Goal: Find contact information: Find contact information

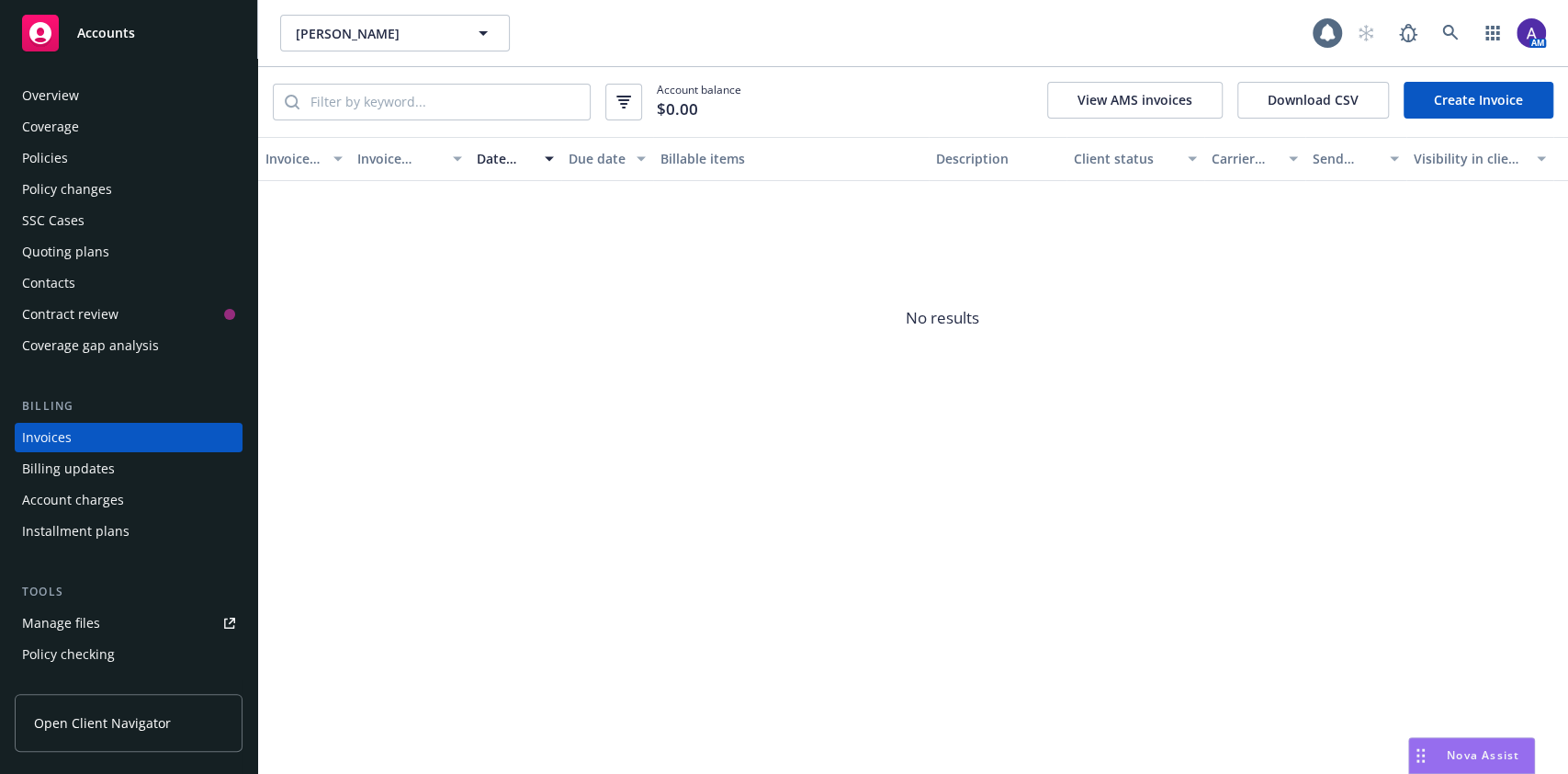
scroll to position [21, 0]
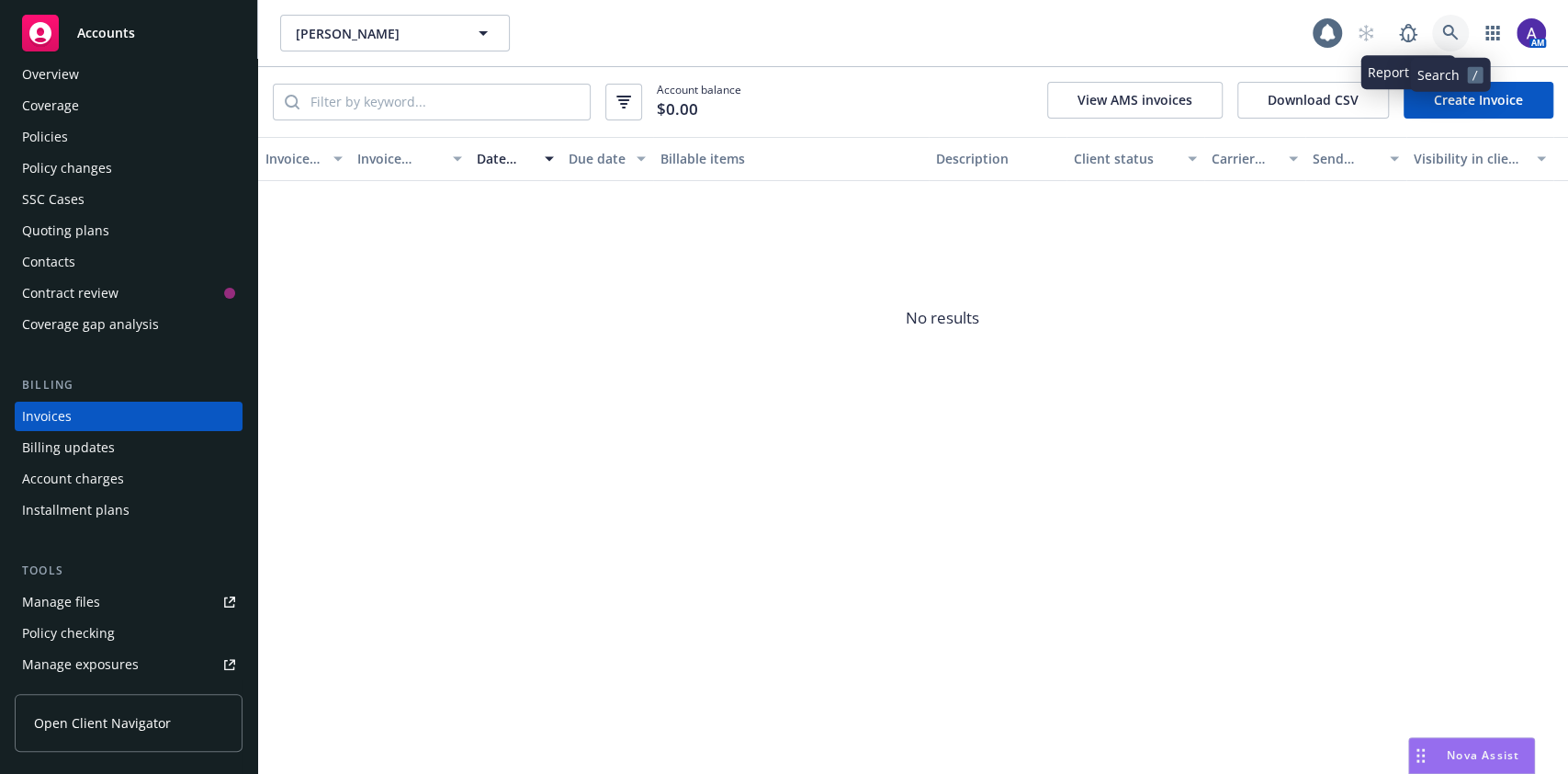
click at [1437, 41] on link at bounding box center [1450, 32] width 37 height 37
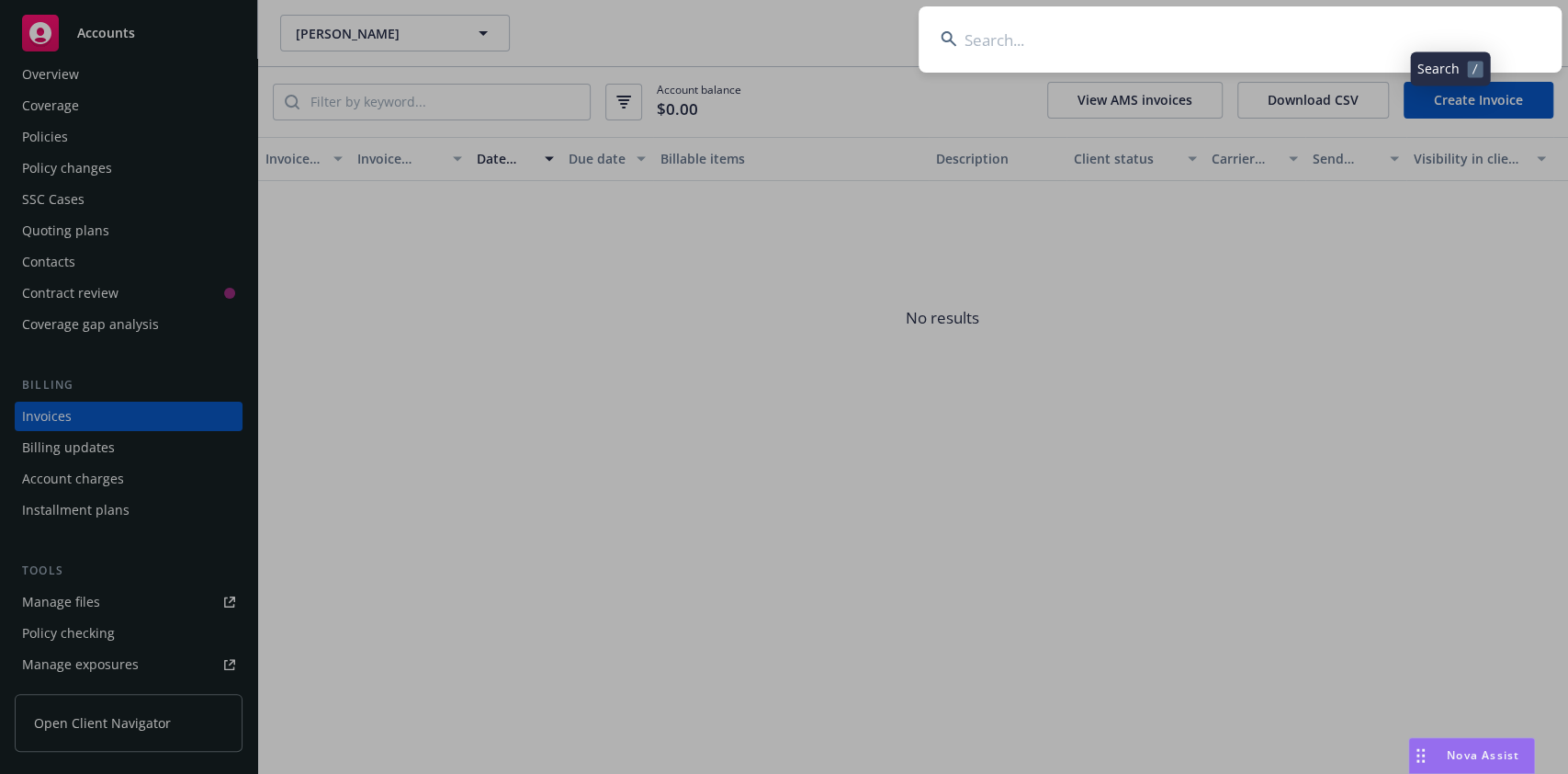
click at [1357, 54] on input at bounding box center [1239, 39] width 643 height 66
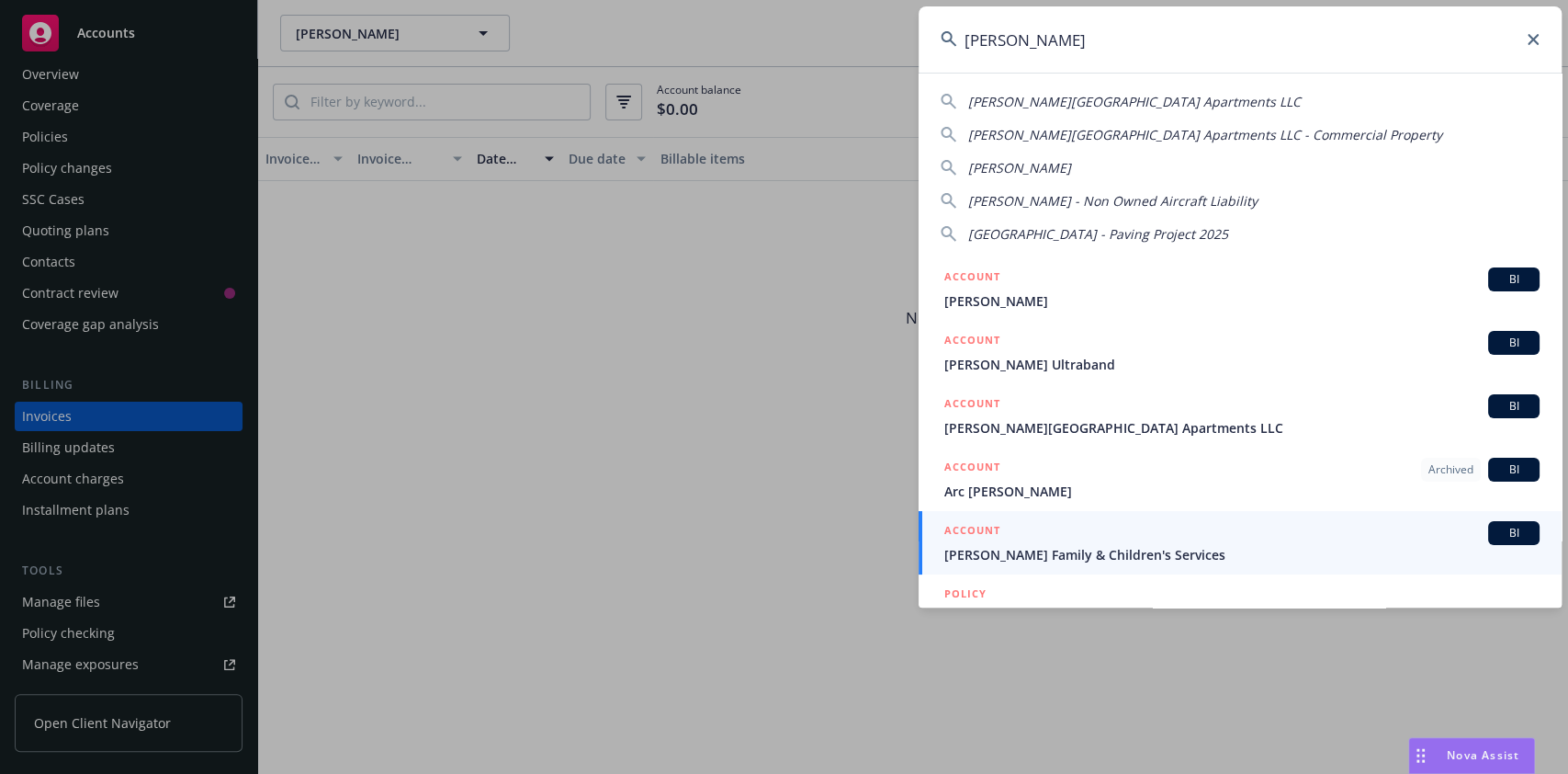
type input "[PERSON_NAME]"
click at [1104, 559] on span "[PERSON_NAME] Family & Children's Services" at bounding box center [1241, 555] width 595 height 19
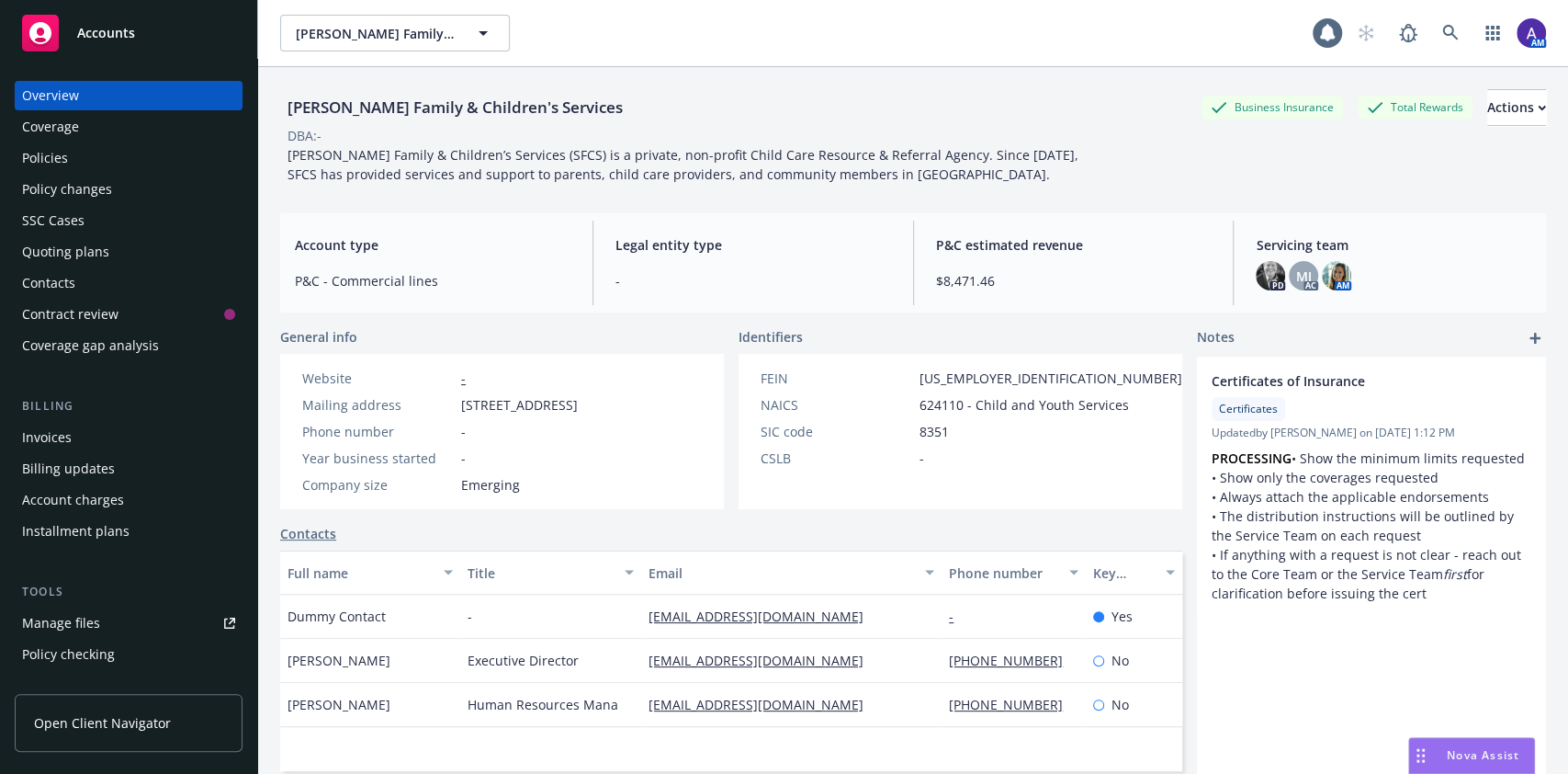
click at [112, 260] on div "Quoting plans" at bounding box center [129, 252] width 213 height 30
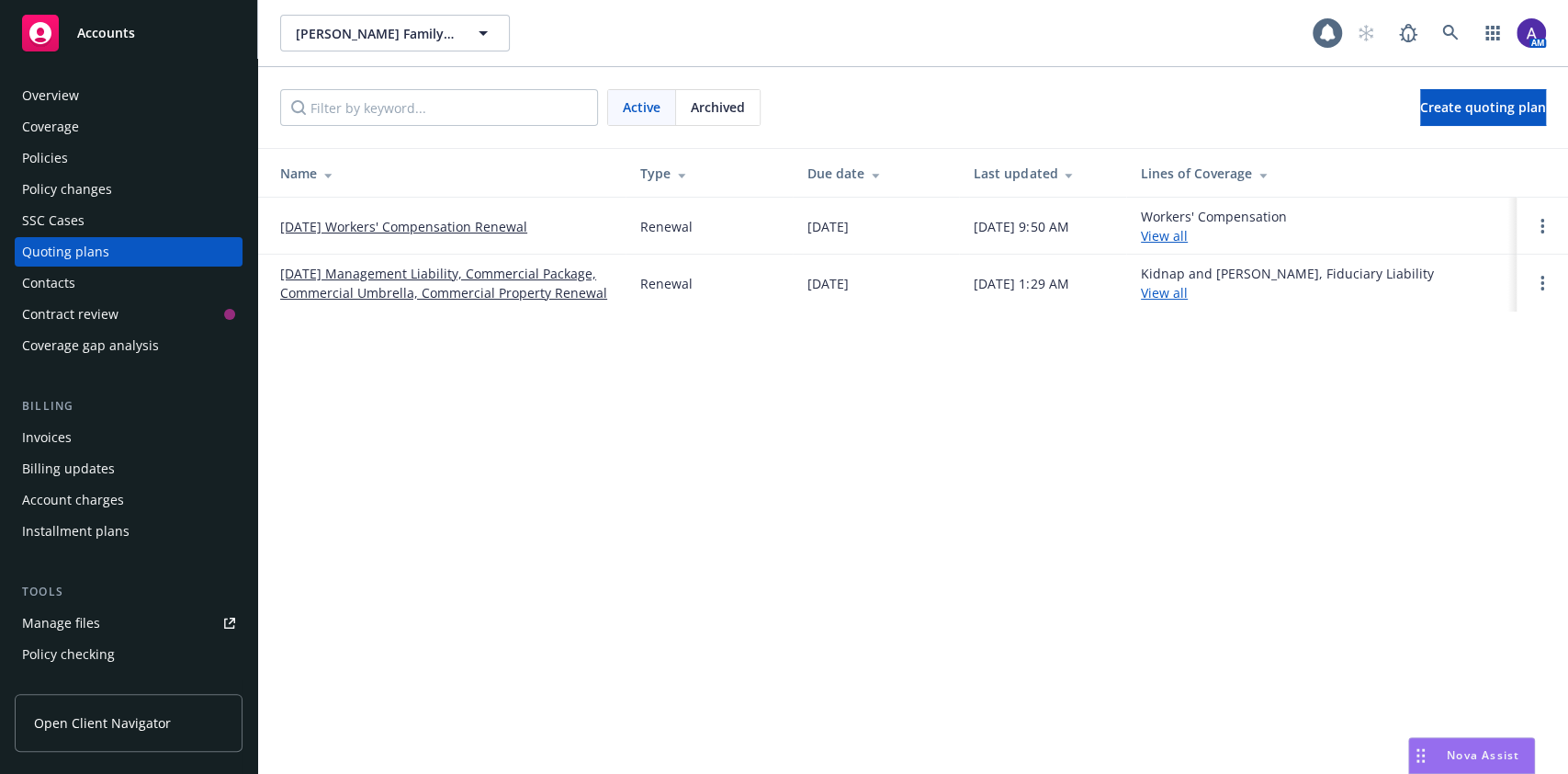
click at [402, 218] on link "[DATE] Workers' Compensation Renewal" at bounding box center [403, 227] width 247 height 19
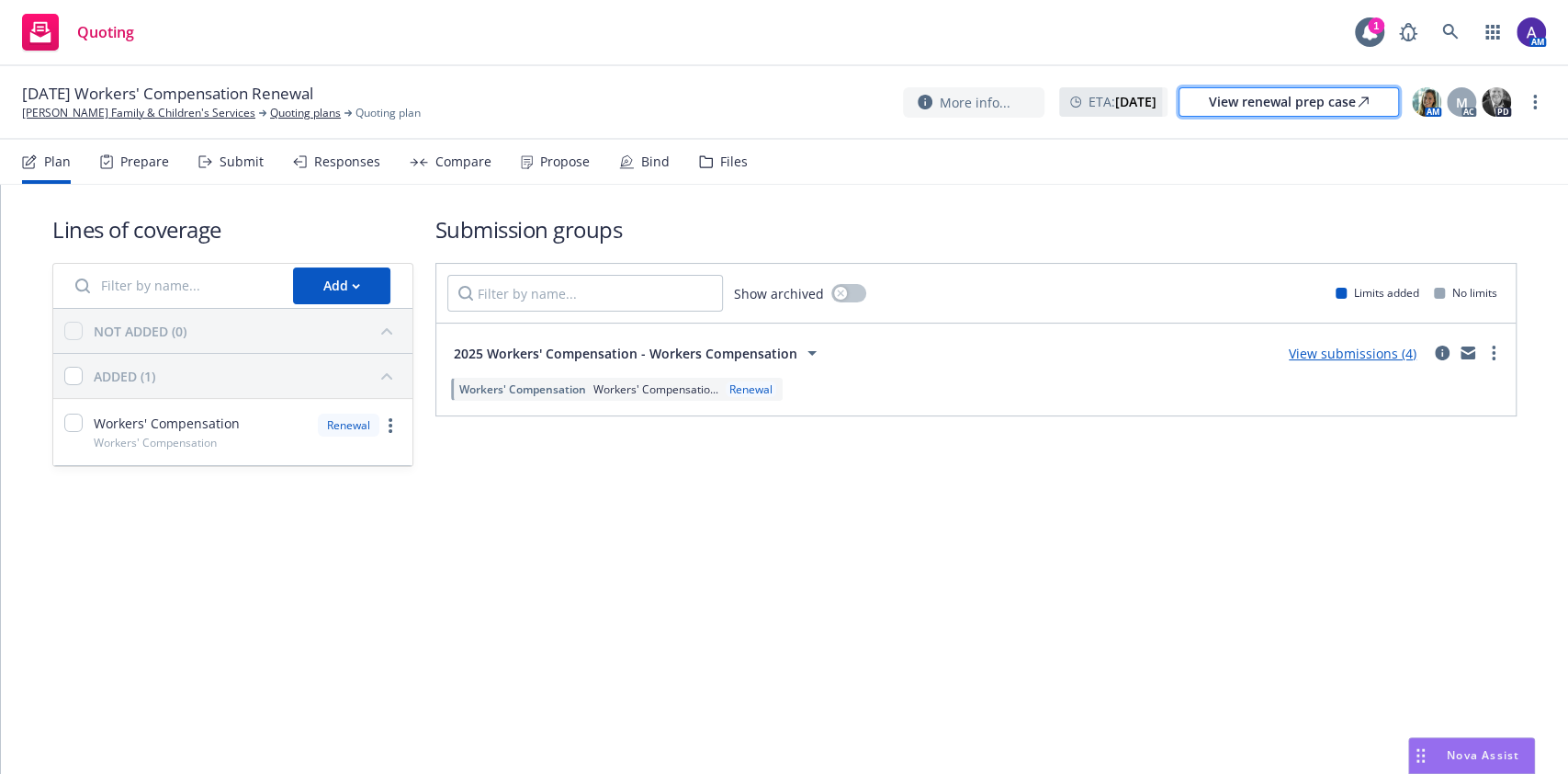
click at [1261, 107] on div "View renewal prep case" at bounding box center [1289, 102] width 160 height 28
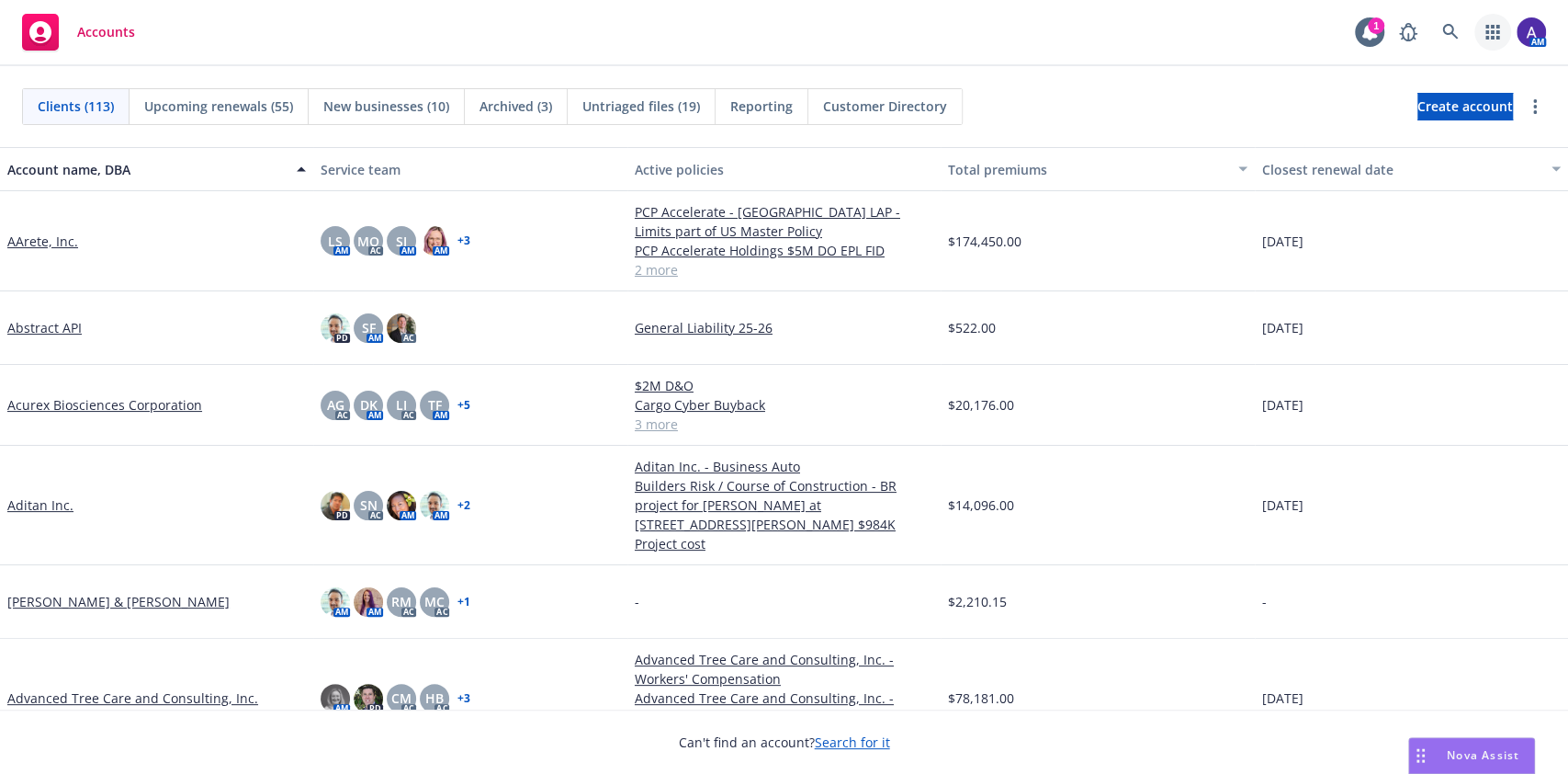
click at [1492, 27] on icon "button" at bounding box center [1492, 31] width 13 height 14
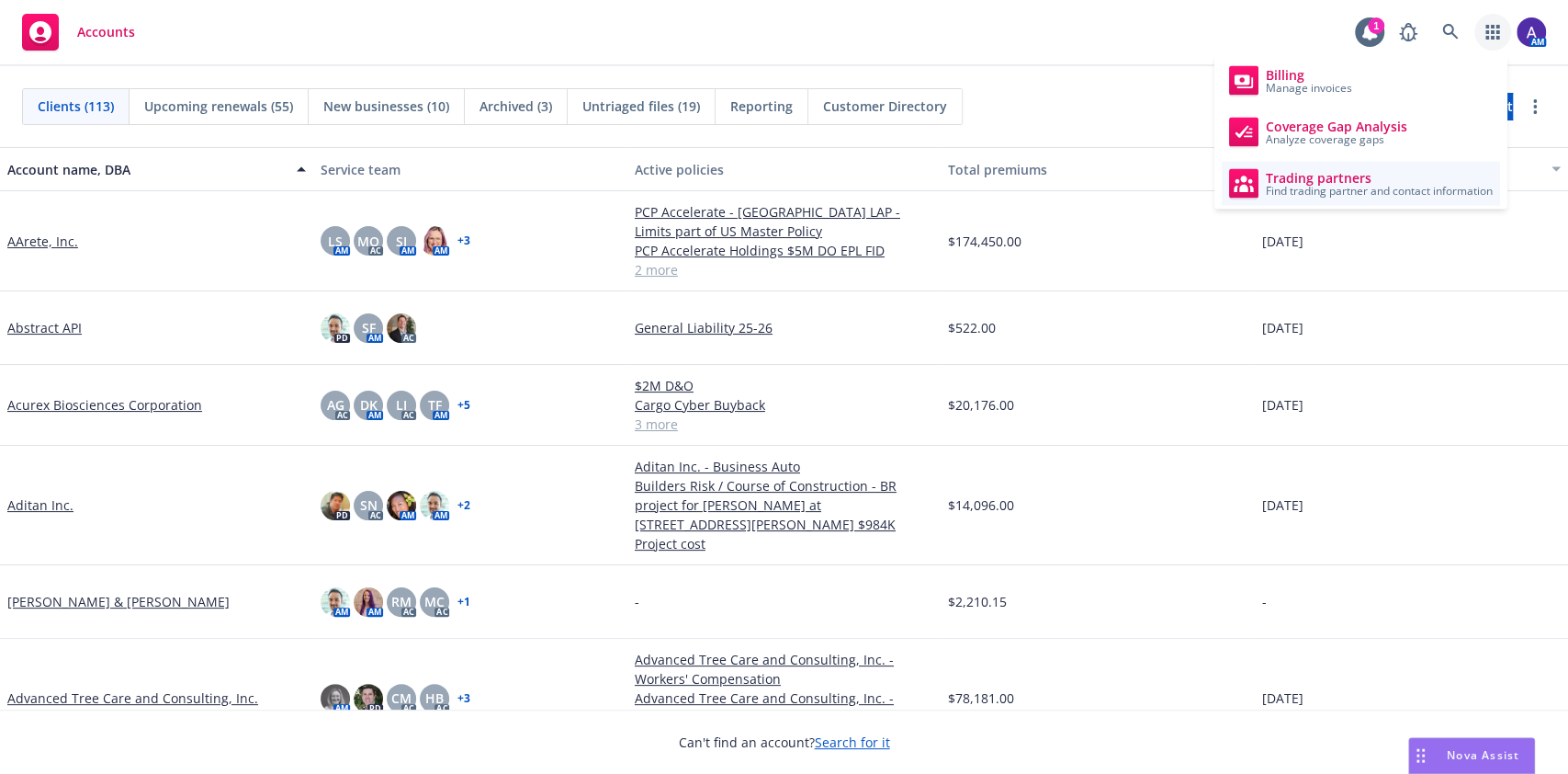
click at [1332, 186] on span "Find trading partner and contact information" at bounding box center [1379, 192] width 227 height 11
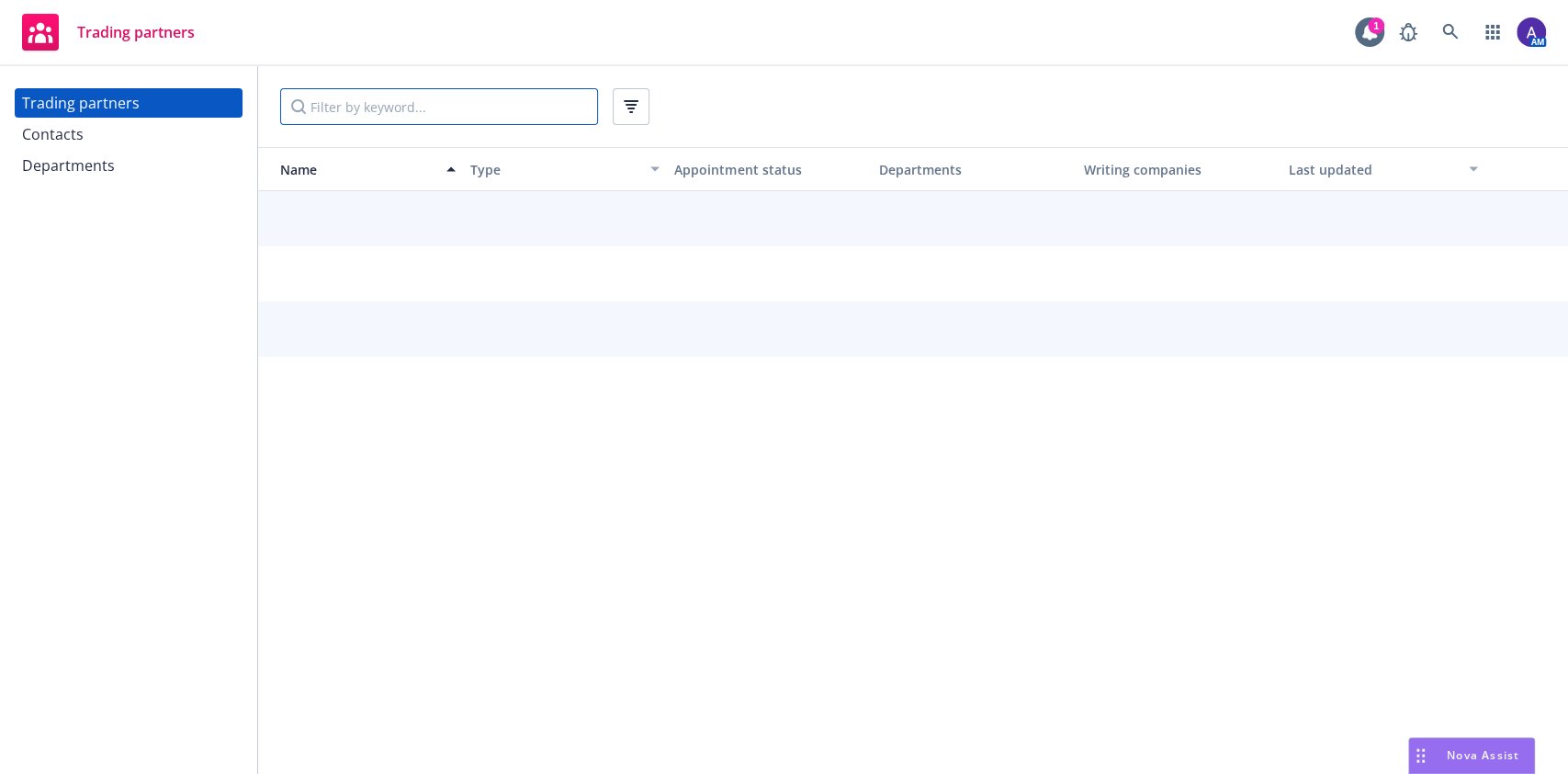
click at [434, 112] on input "Filter by keyword..." at bounding box center [439, 107] width 318 height 37
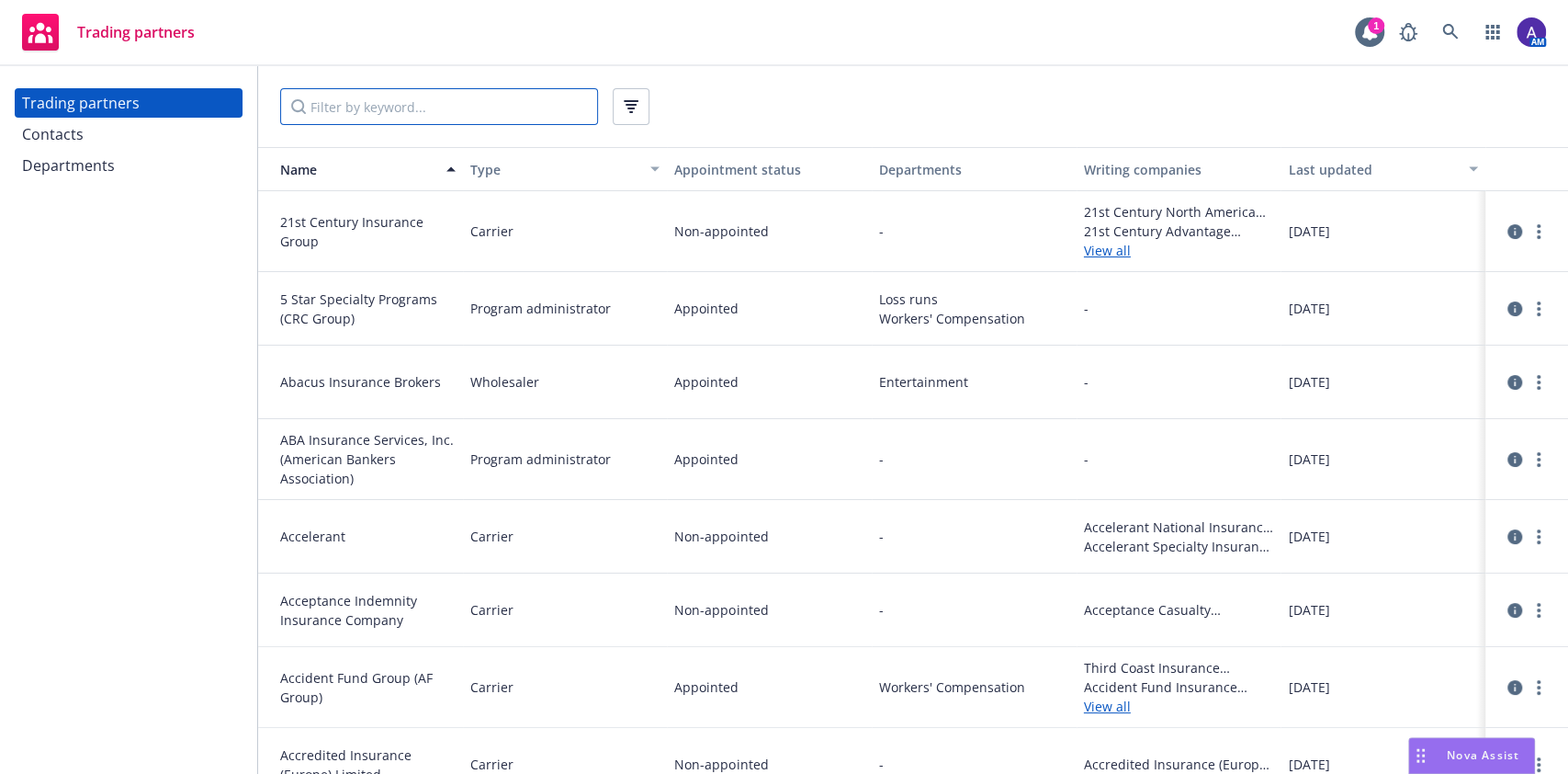
click at [434, 112] on input "Filter by keyword..." at bounding box center [439, 107] width 318 height 37
click at [114, 126] on div "Contacts" at bounding box center [129, 133] width 213 height 30
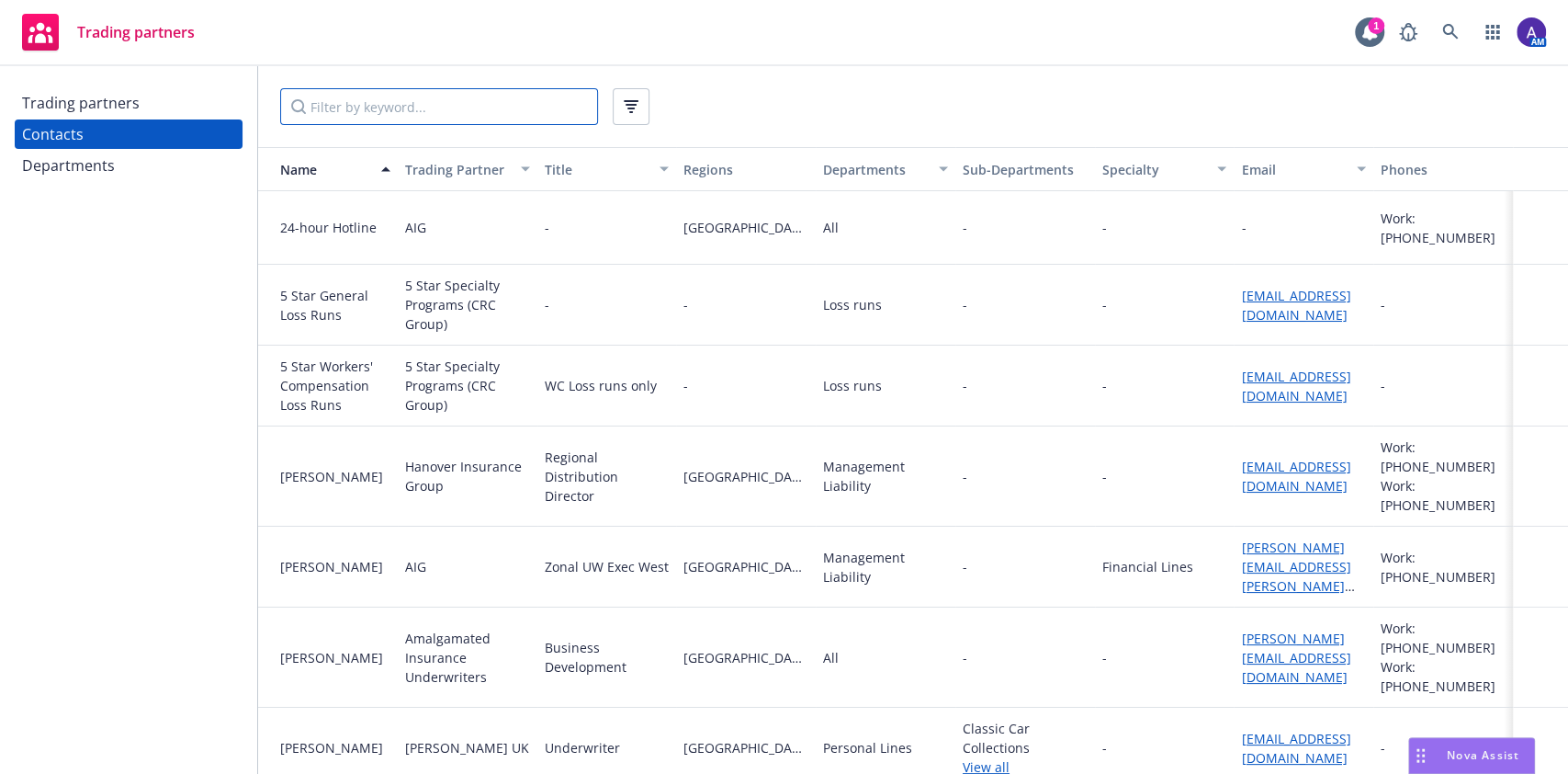
click at [382, 106] on input "Filter by keyword..." at bounding box center [439, 107] width 318 height 37
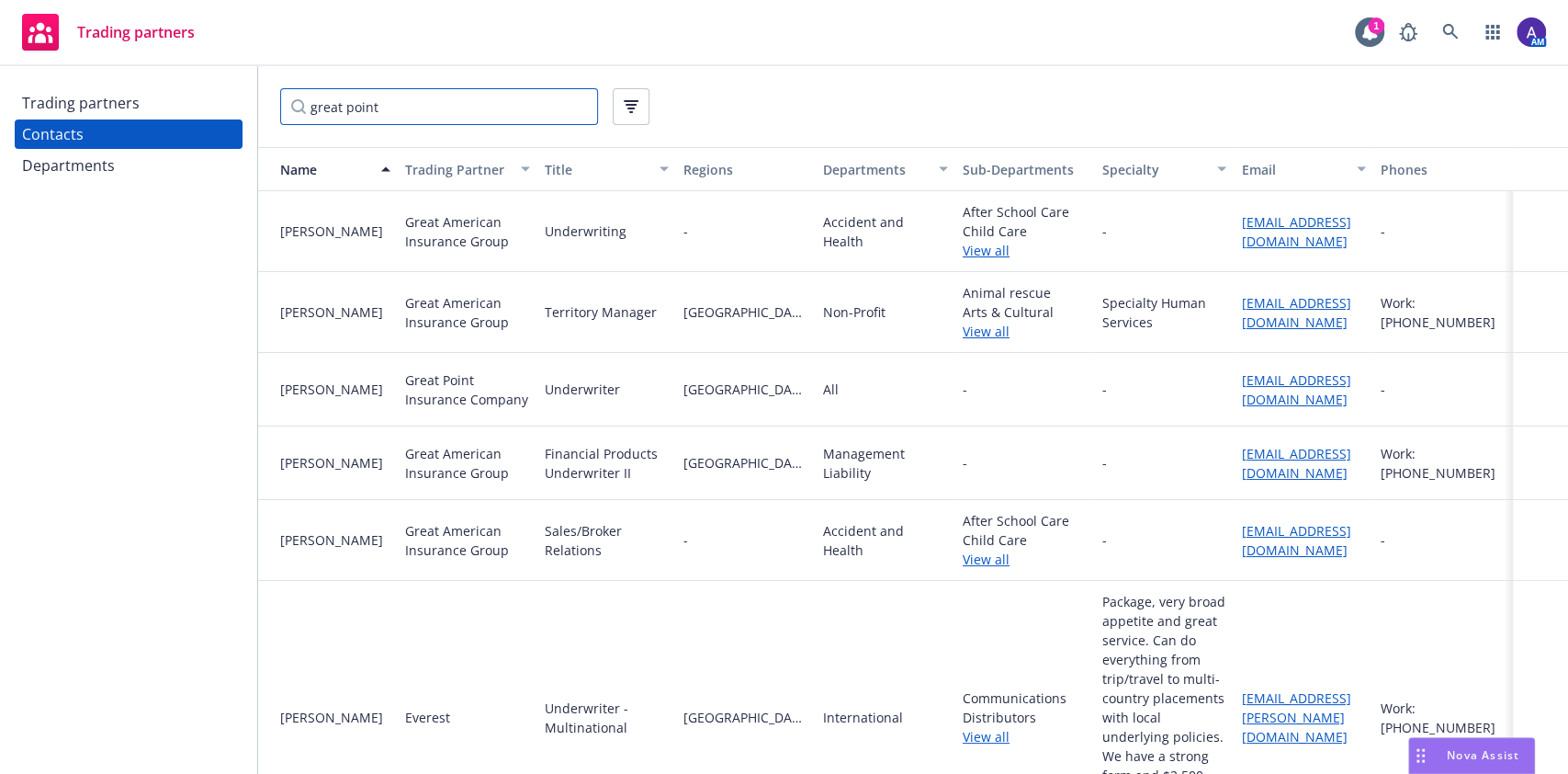
type input "great point"
